Goal: Navigation & Orientation: Find specific page/section

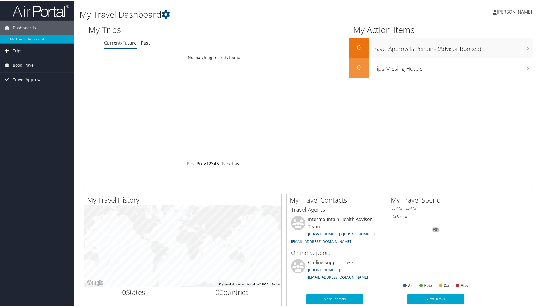
click at [22, 54] on span "Trips" at bounding box center [18, 50] width 10 height 14
click at [44, 62] on link "Current/Future Trips" at bounding box center [37, 61] width 74 height 9
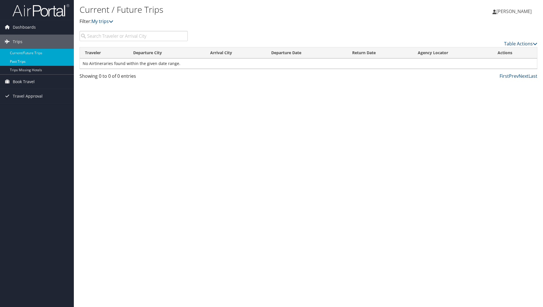
click at [25, 60] on link "Past Trips" at bounding box center [37, 61] width 74 height 9
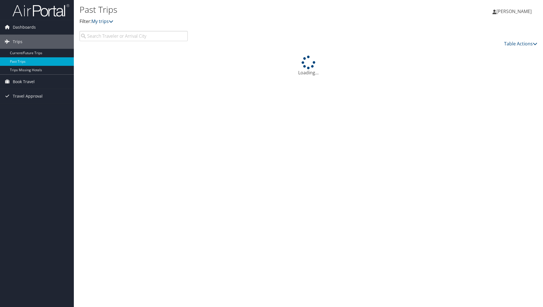
click at [8, 30] on icon at bounding box center [7, 27] width 9 height 9
